Goal: Find specific page/section: Find specific page/section

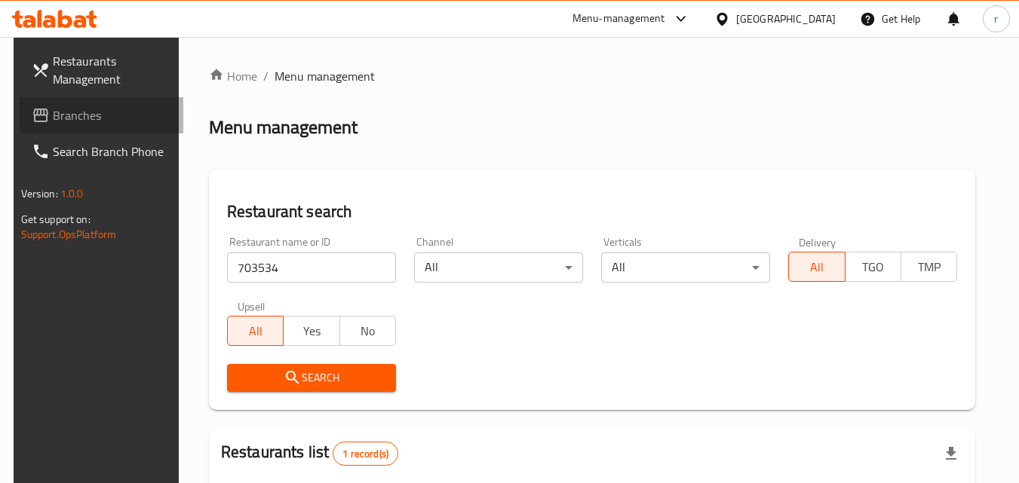
click at [87, 109] on span "Branches" at bounding box center [112, 115] width 119 height 18
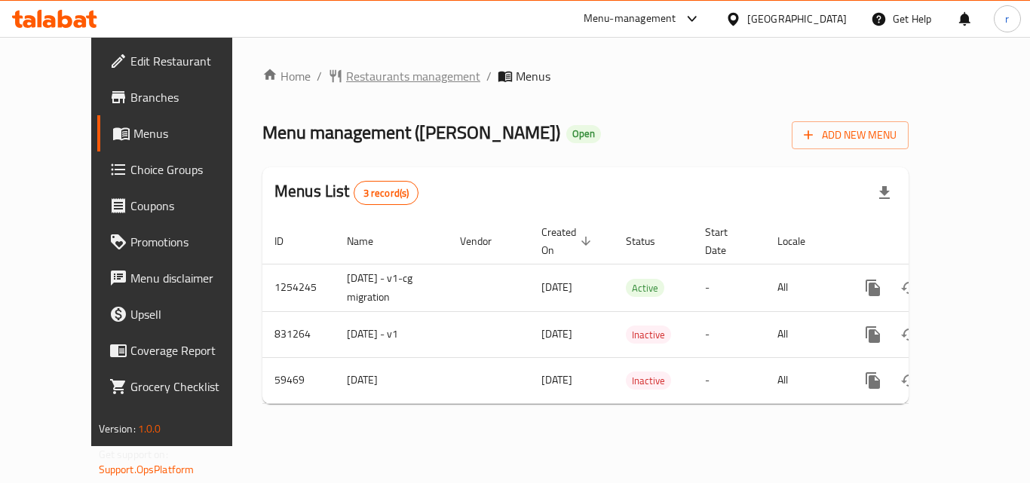
click at [366, 79] on span "Restaurants management" at bounding box center [413, 76] width 134 height 18
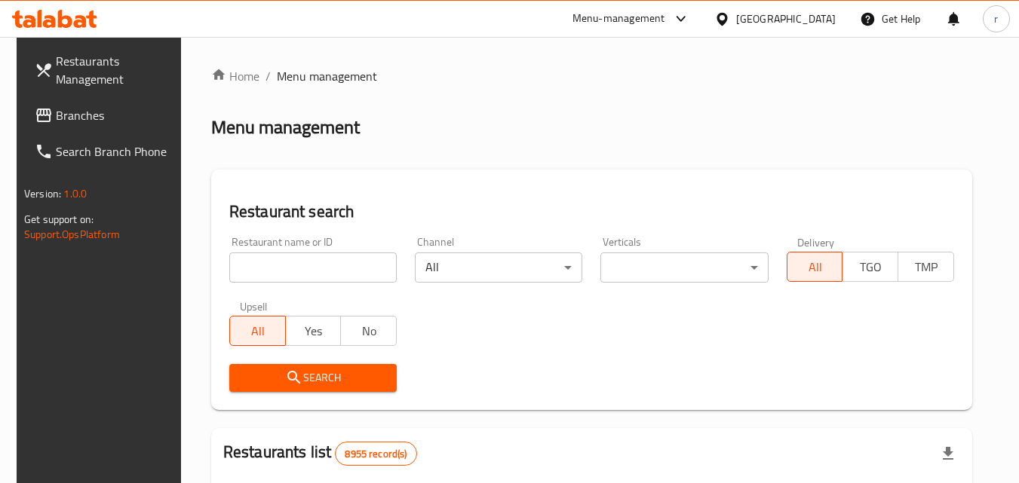
click at [330, 274] on input "search" at bounding box center [312, 268] width 167 height 30
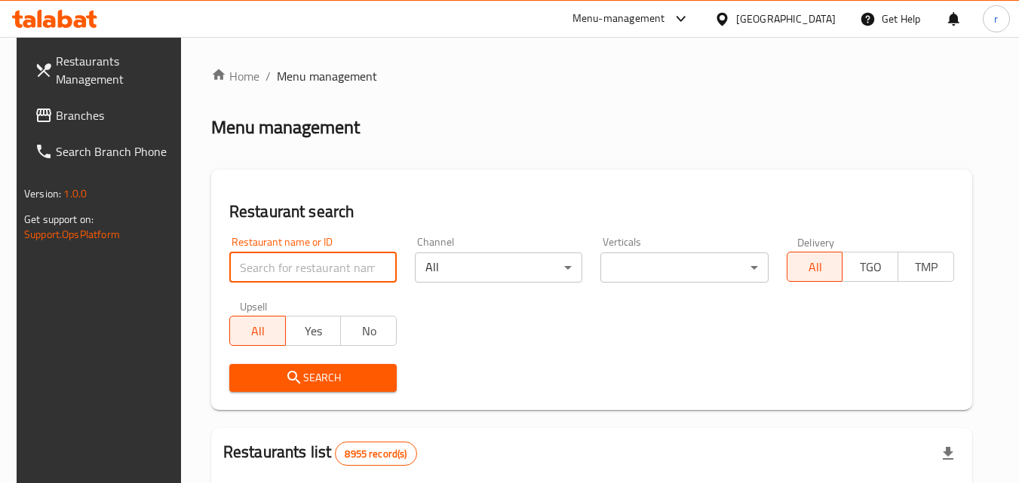
paste input "28826"
type input "28826"
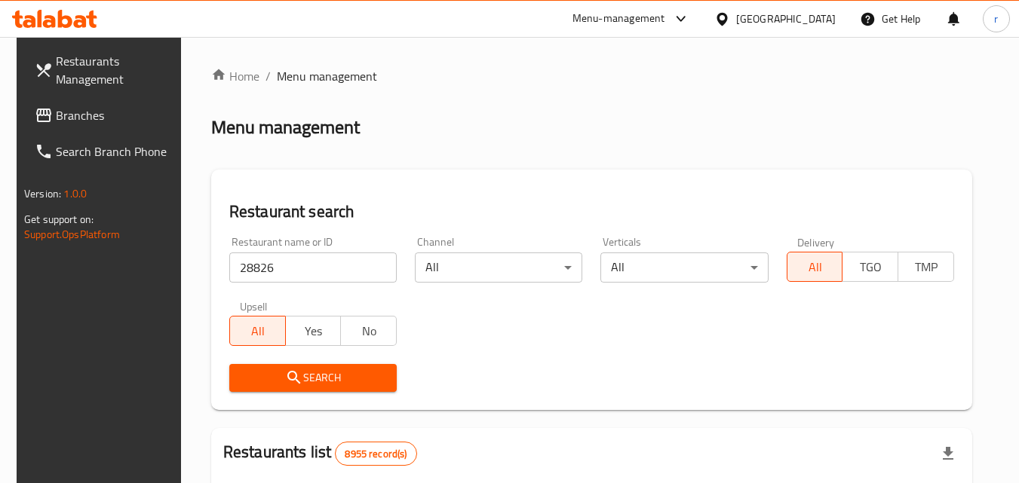
click at [262, 372] on span "Search" at bounding box center [312, 378] width 143 height 19
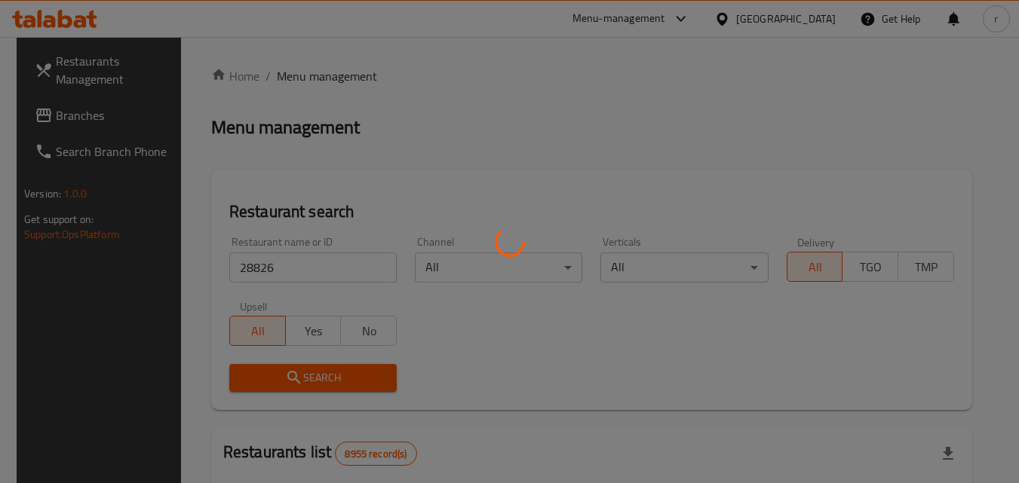
click at [262, 372] on div at bounding box center [509, 241] width 1019 height 483
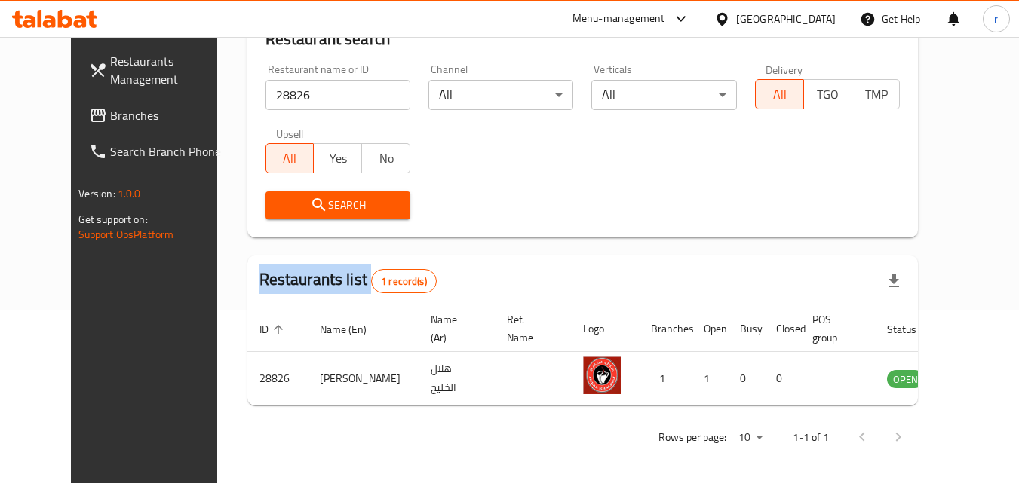
scroll to position [176, 0]
